Goal: Find specific page/section: Find specific page/section

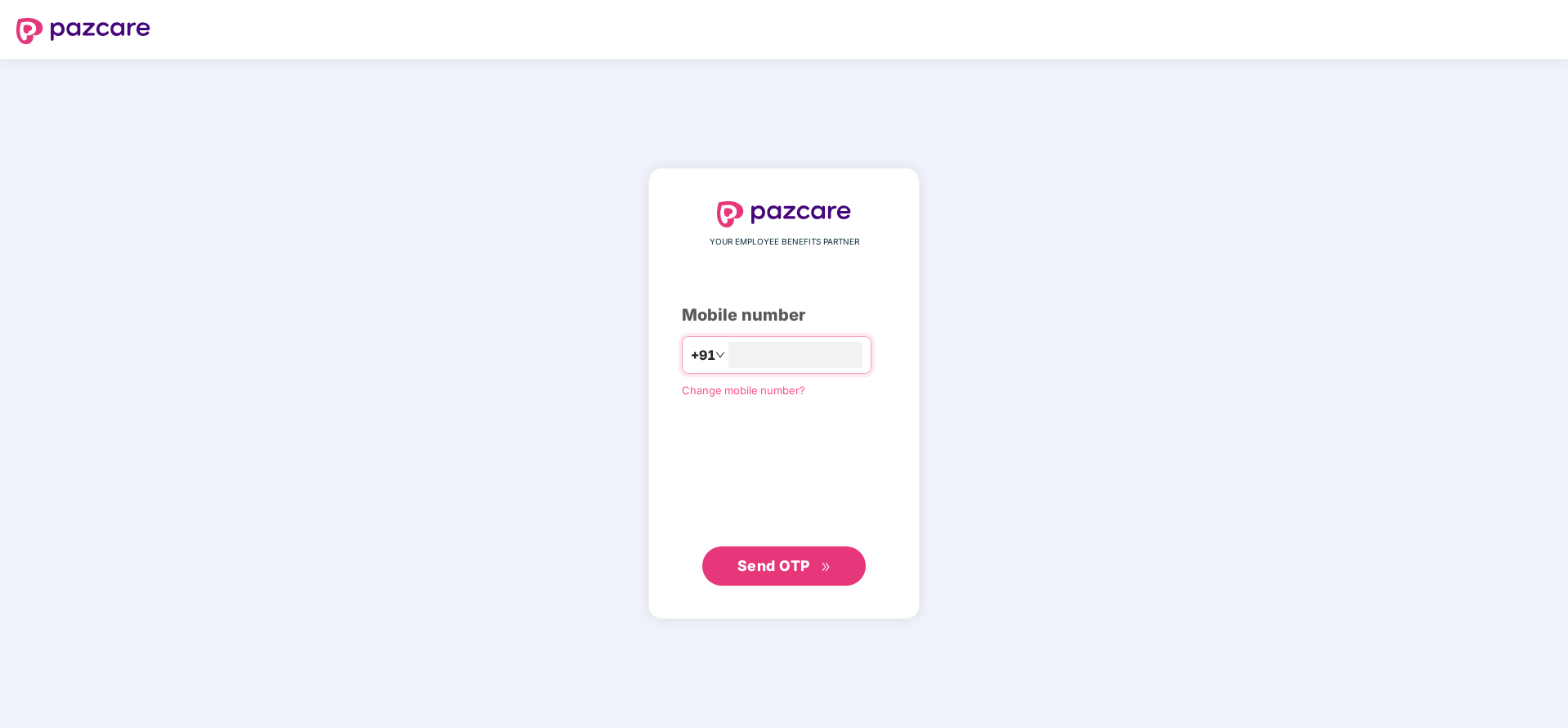
type input "*"
type input "**********"
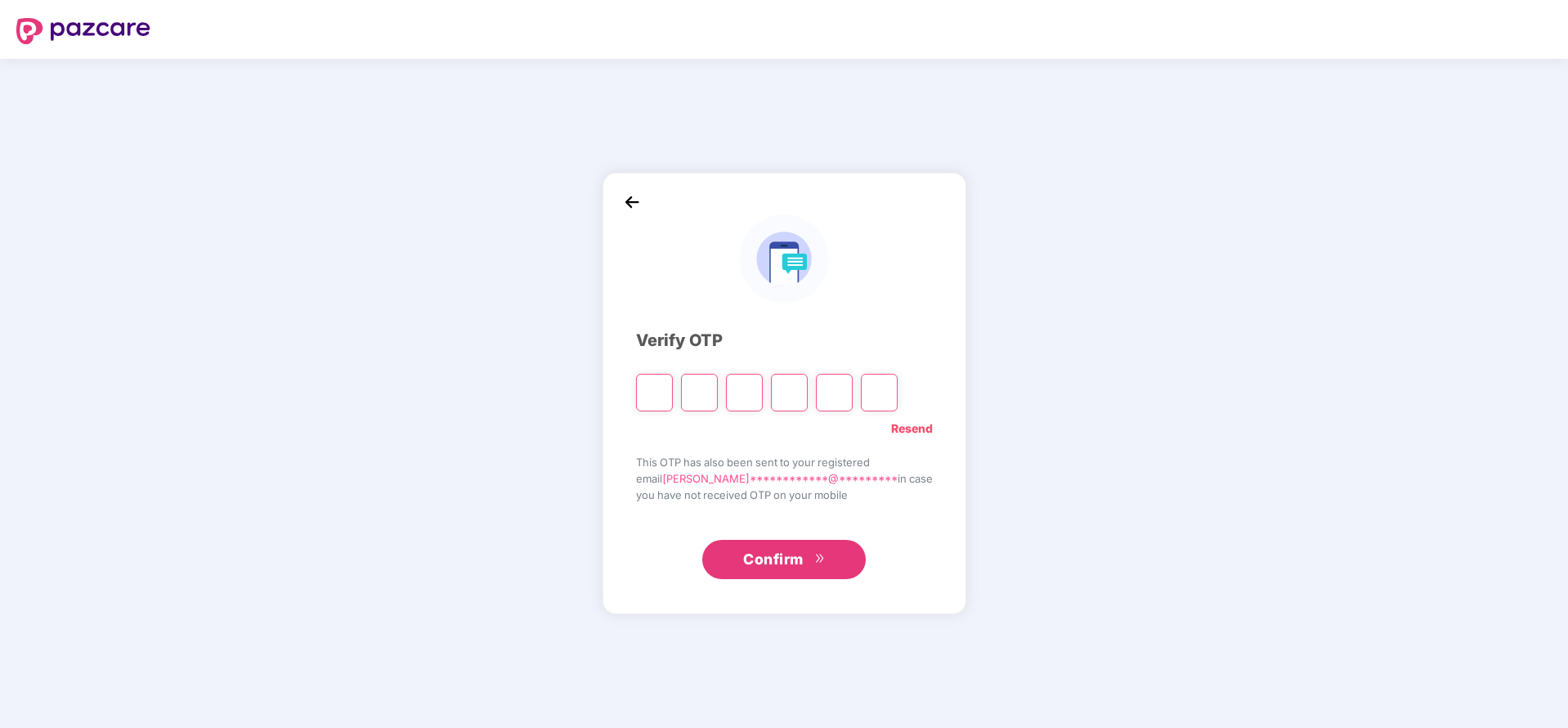
type input "*"
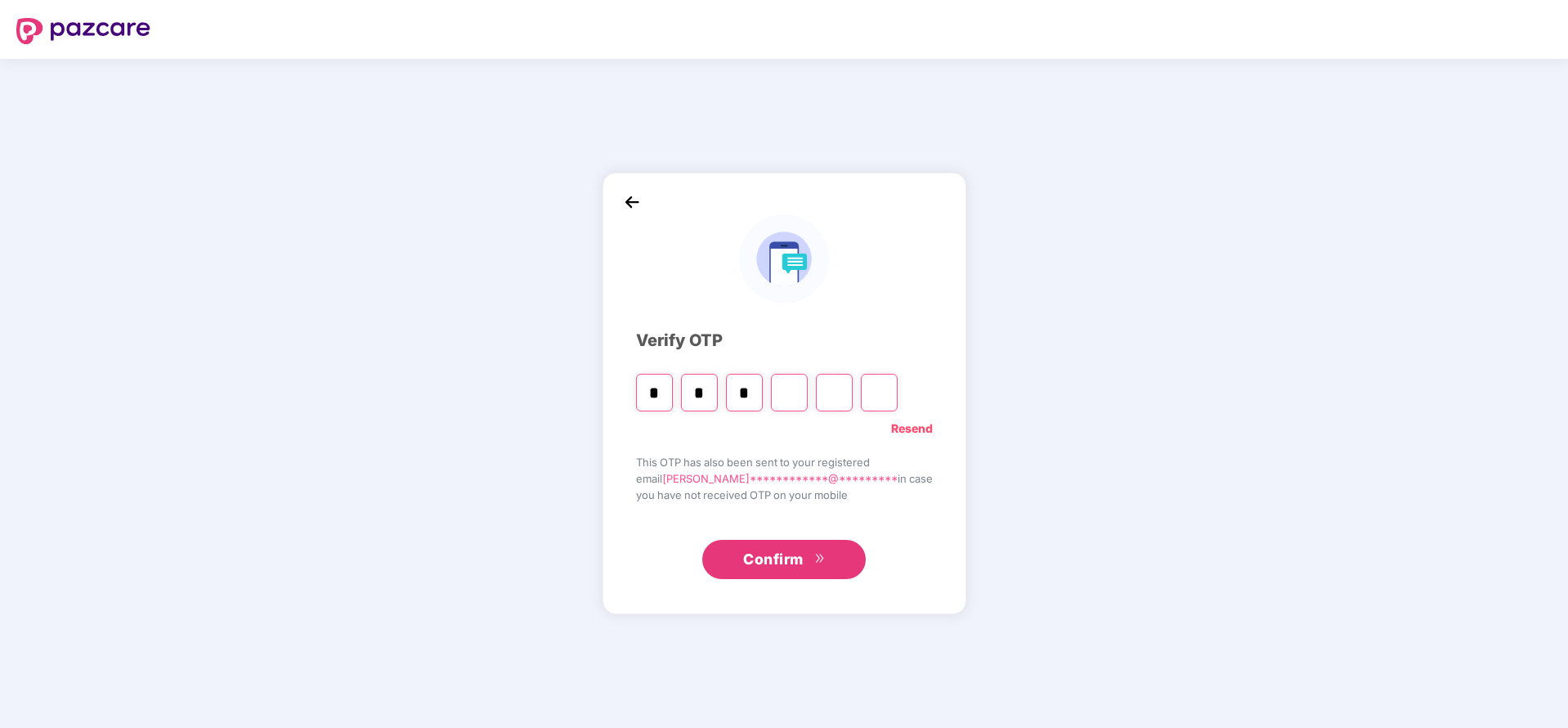
type input "*"
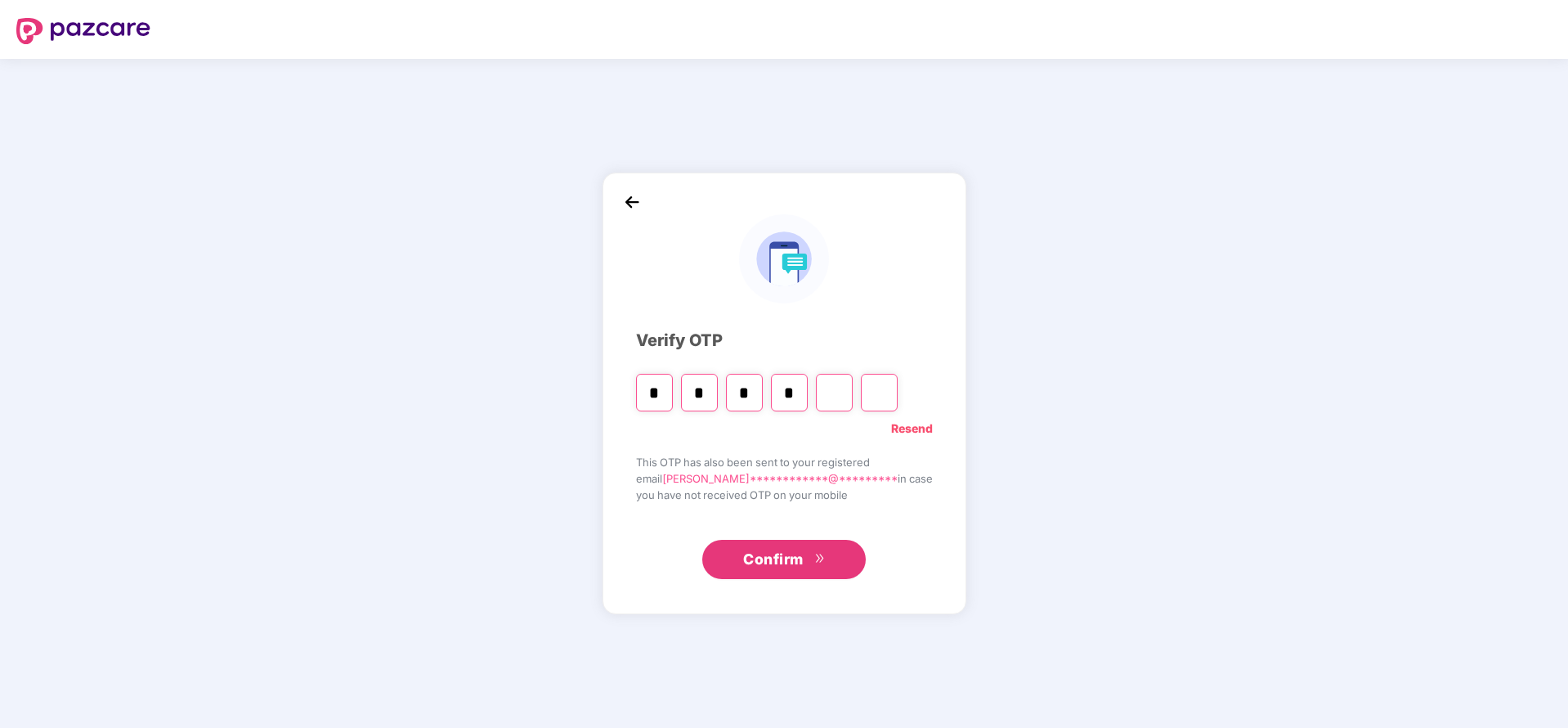
type input "*"
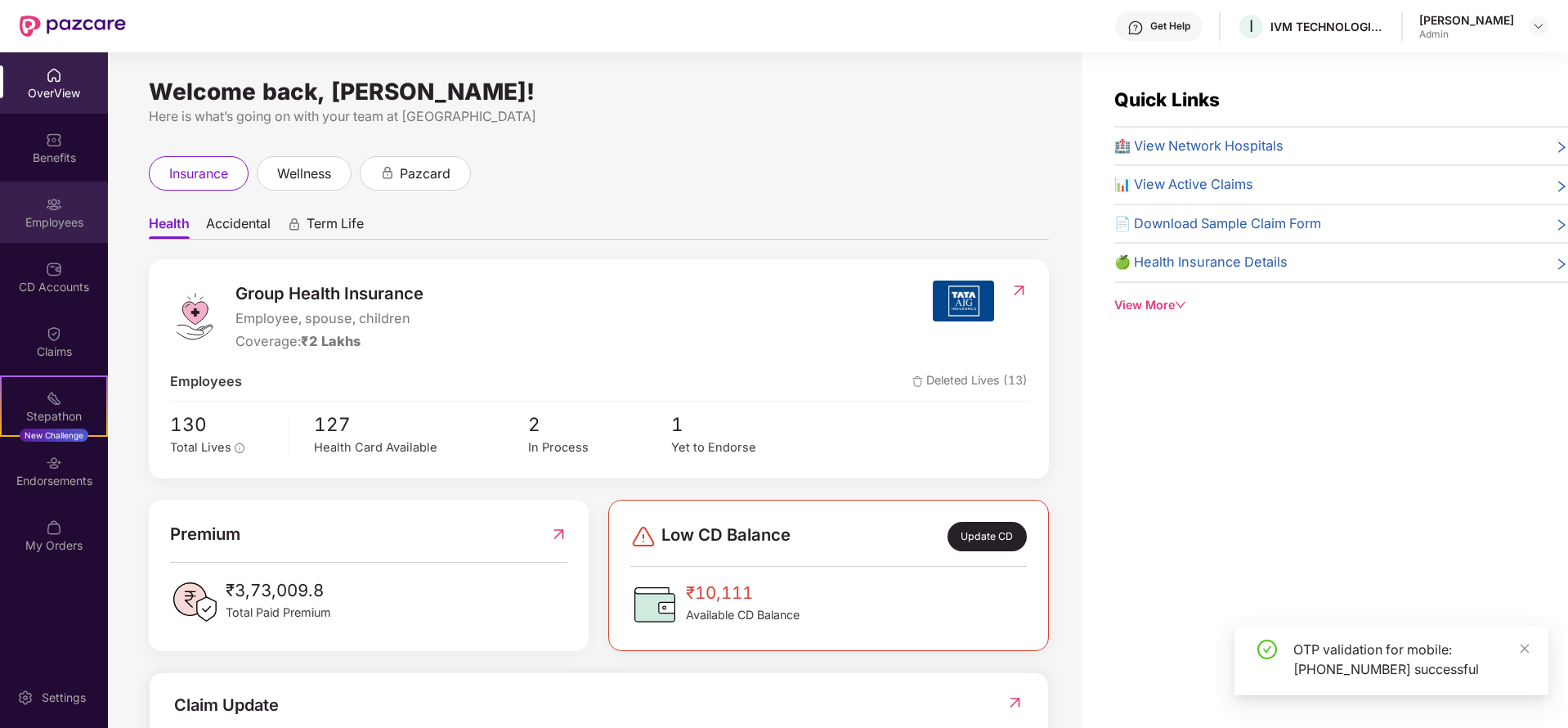
click at [80, 215] on div "Employees" at bounding box center [54, 222] width 108 height 16
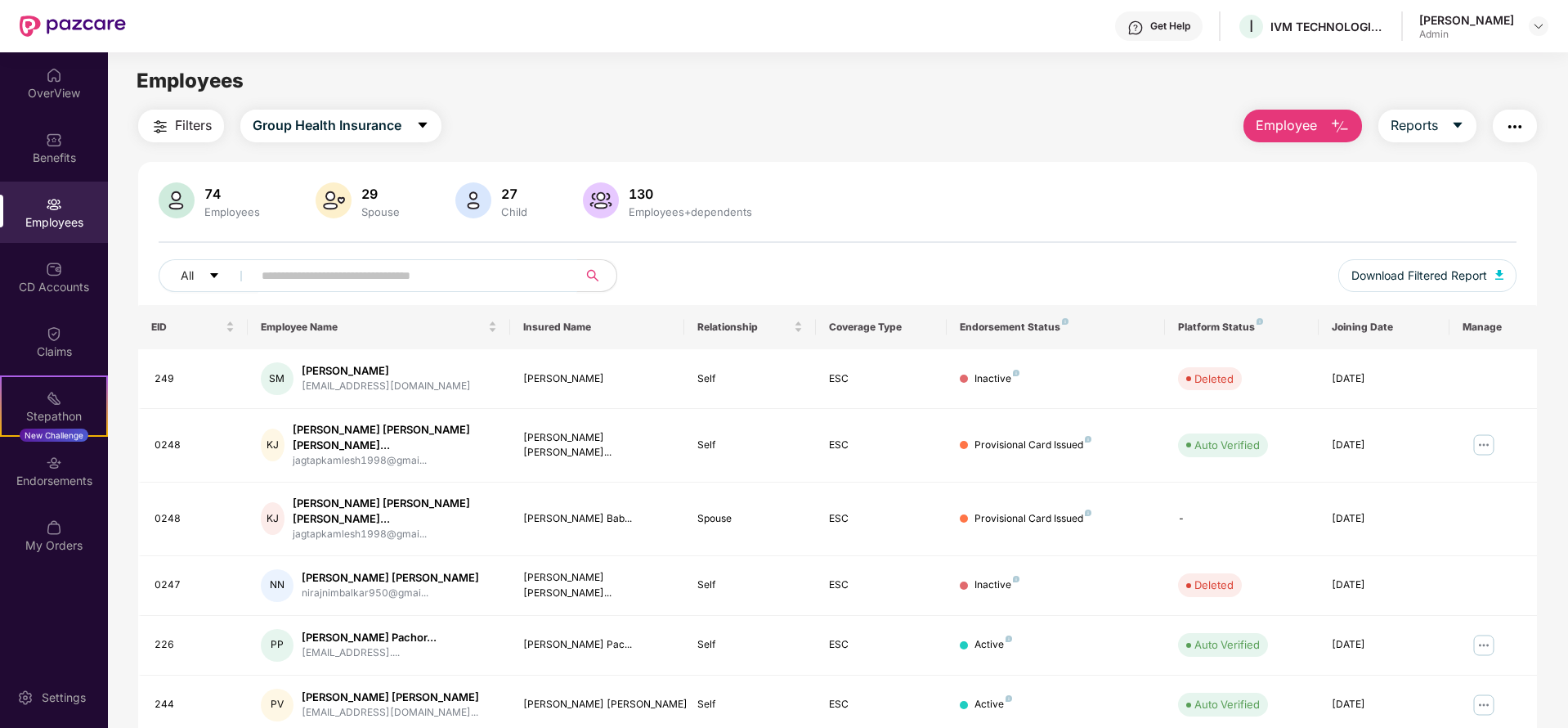
click at [505, 278] on input "text" at bounding box center [408, 276] width 293 height 25
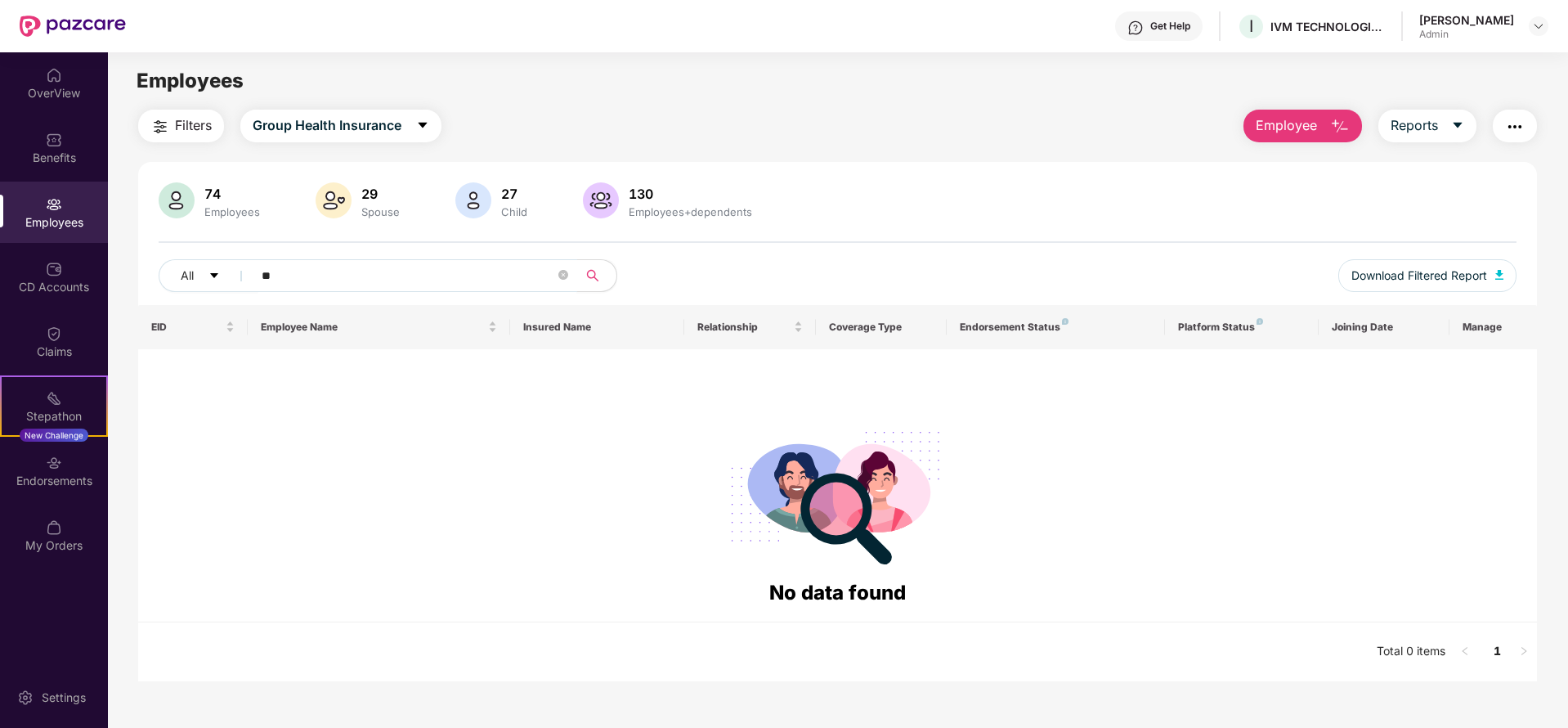
type input "*"
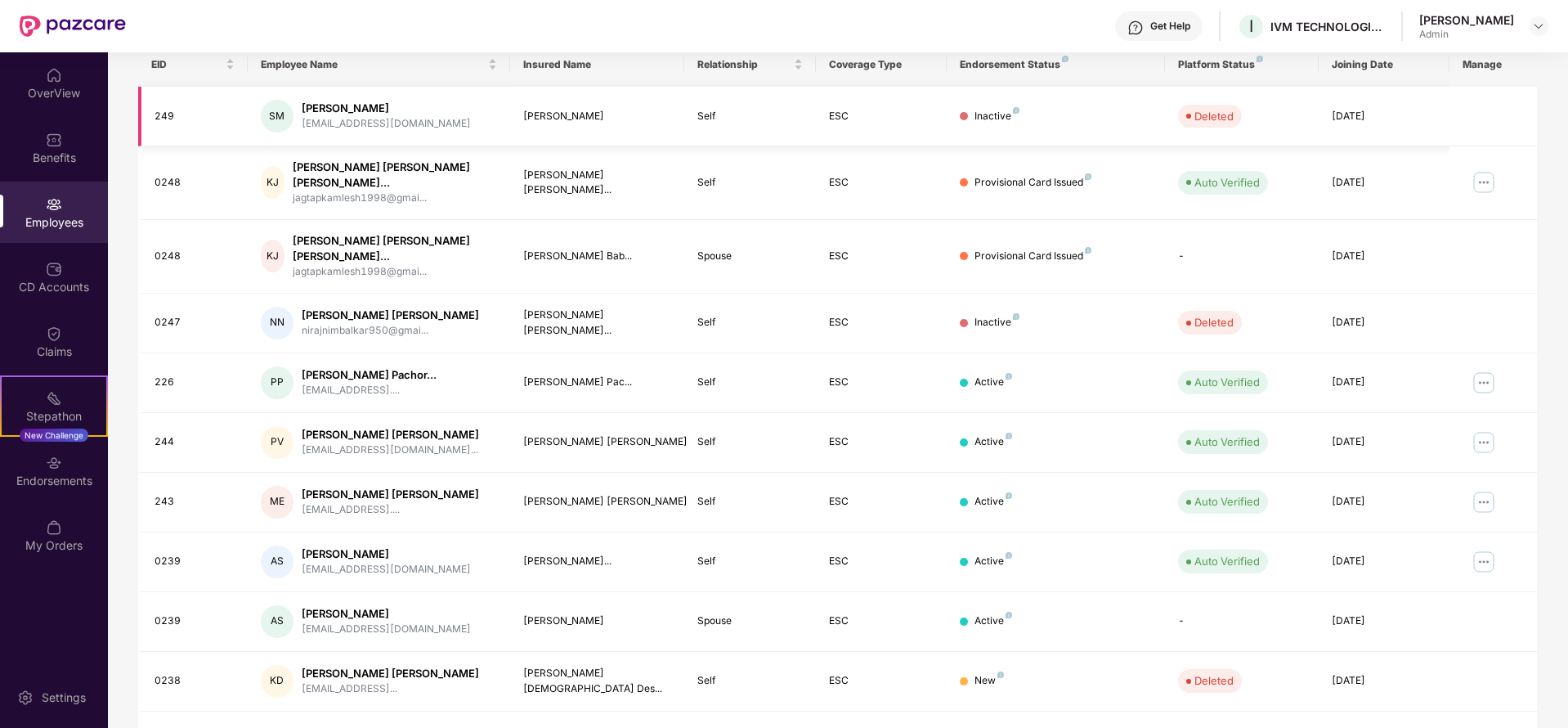
scroll to position [277, 0]
